Goal: Navigation & Orientation: Find specific page/section

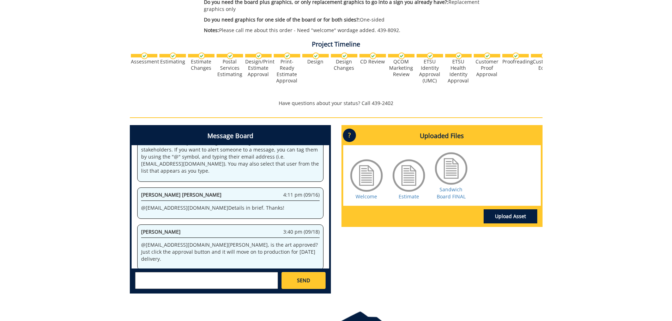
scroll to position [258, 0]
